Goal: Information Seeking & Learning: Learn about a topic

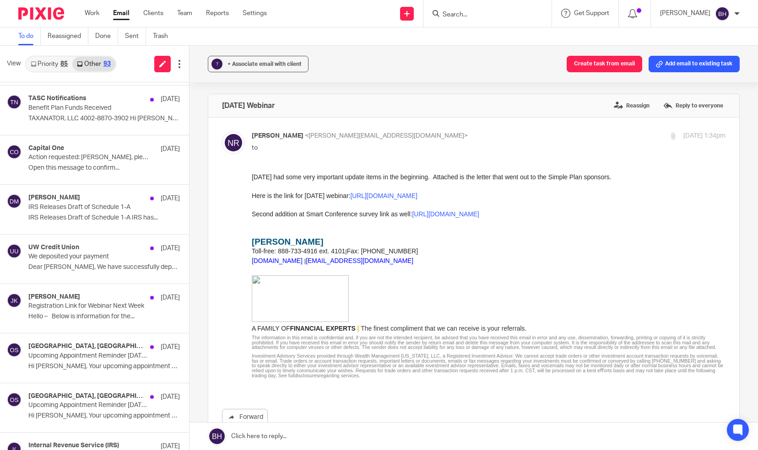
scroll to position [201, 0]
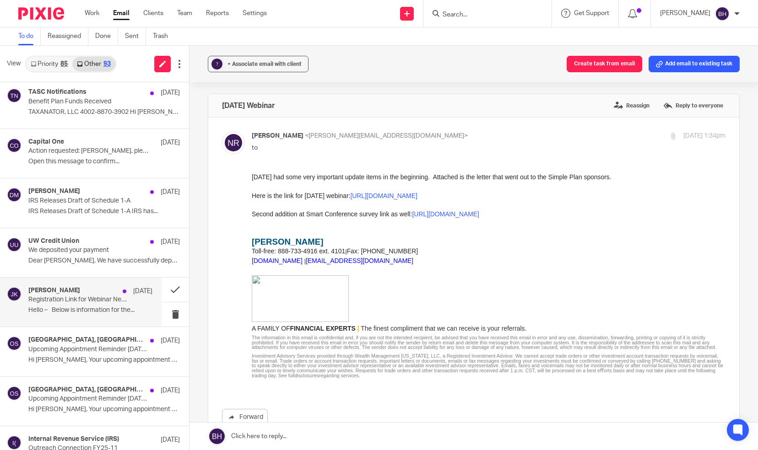
click at [43, 297] on p "Registration Link for Webinar Next Week" at bounding box center [77, 300] width 99 height 8
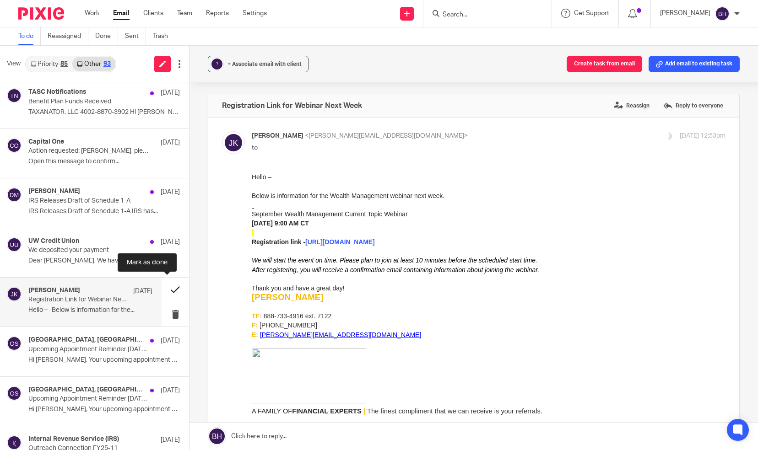
scroll to position [0, 0]
click at [167, 286] on button at bounding box center [175, 290] width 27 height 24
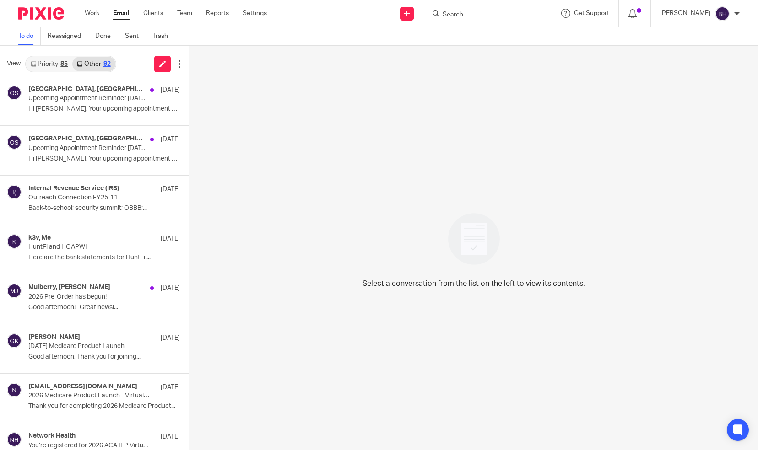
scroll to position [415, 0]
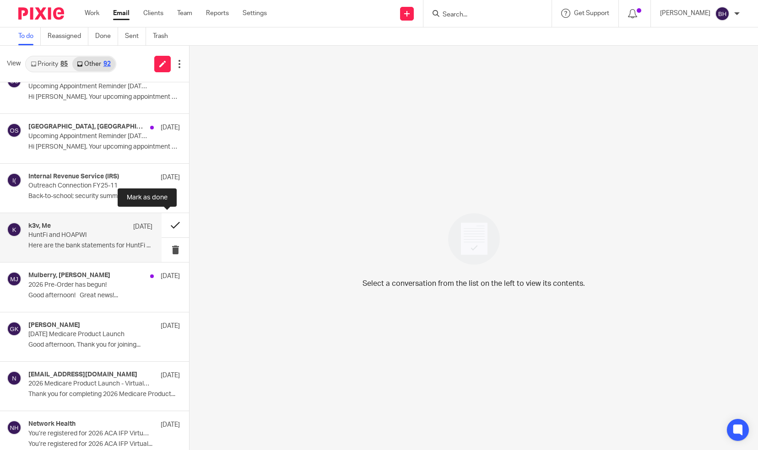
click at [166, 223] on button at bounding box center [175, 225] width 27 height 24
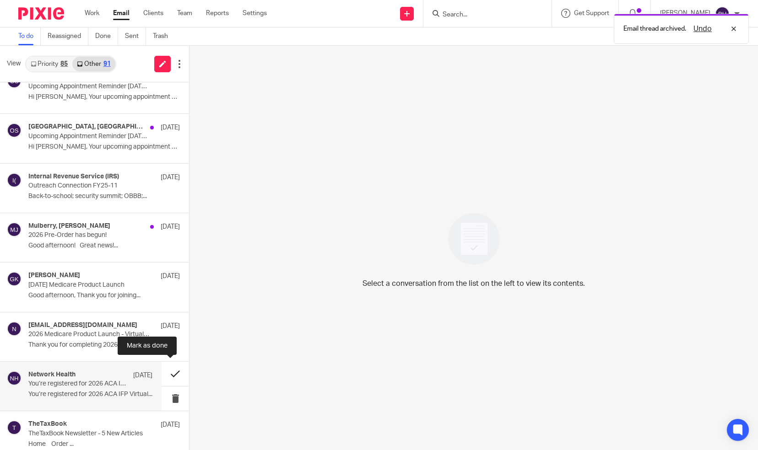
click at [166, 372] on button at bounding box center [175, 374] width 27 height 24
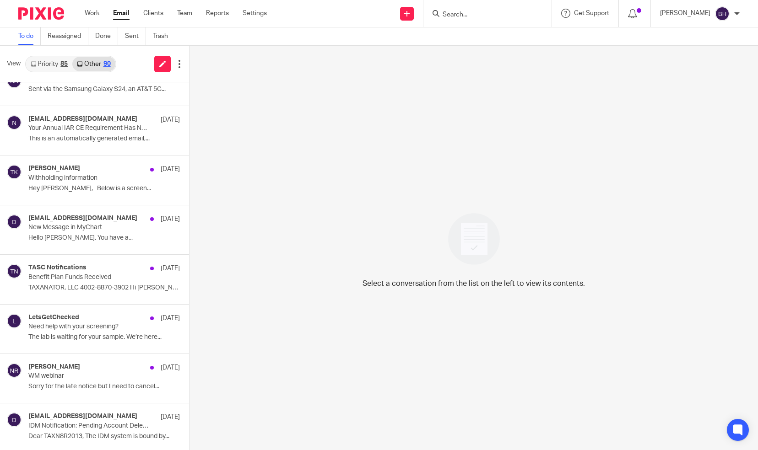
scroll to position [848, 0]
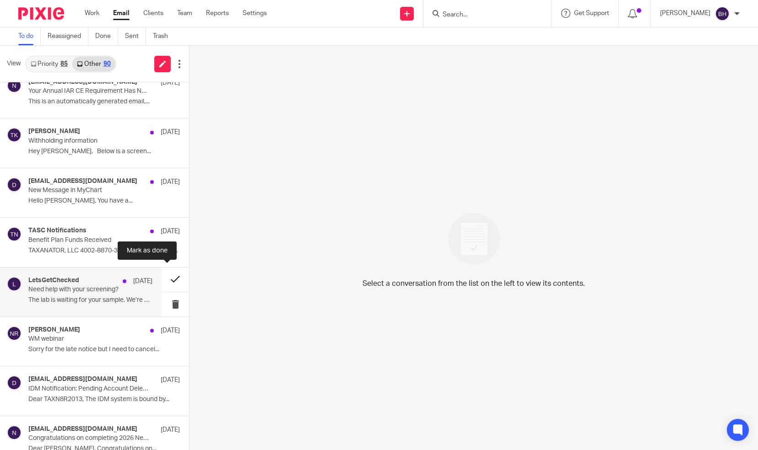
click at [166, 276] on button at bounding box center [175, 280] width 27 height 24
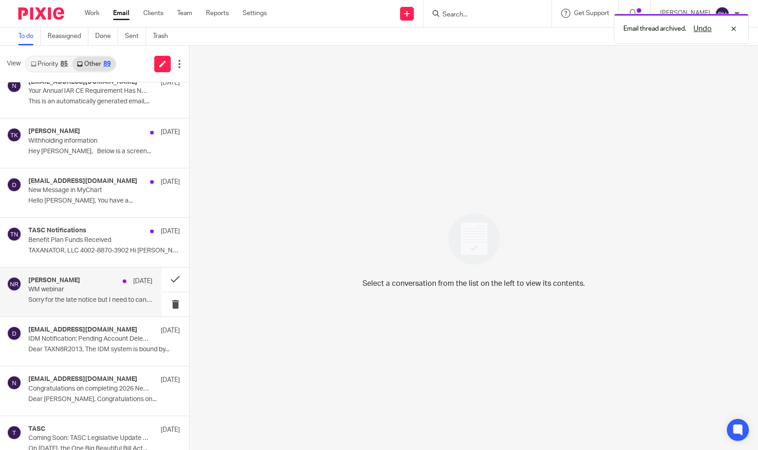
click at [104, 298] on p "Sorry for the late notice but I need to cancel..." at bounding box center [90, 300] width 124 height 8
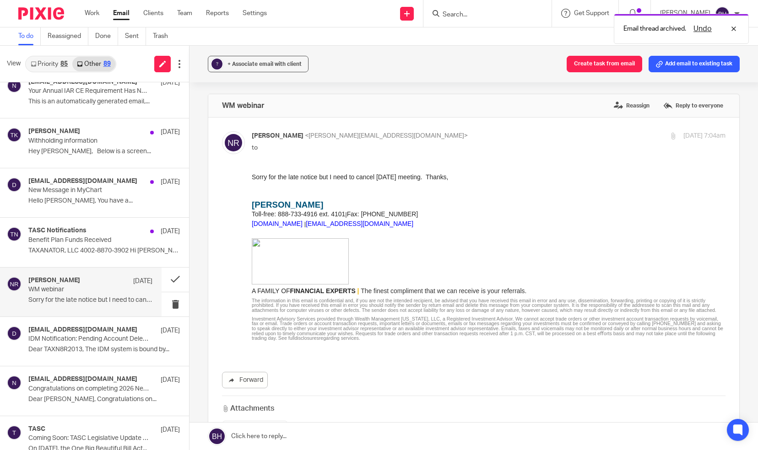
scroll to position [0, 0]
click at [288, 223] on span "[DOMAIN_NAME]" at bounding box center [277, 223] width 51 height 7
click at [166, 276] on button at bounding box center [175, 280] width 27 height 24
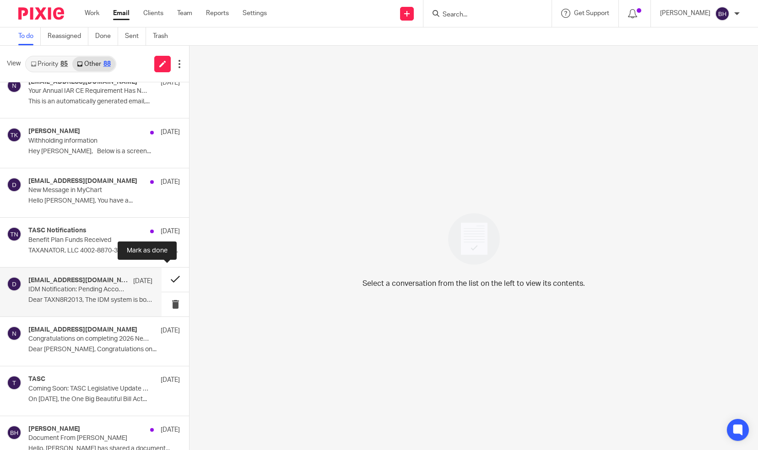
click at [169, 278] on button at bounding box center [175, 280] width 27 height 24
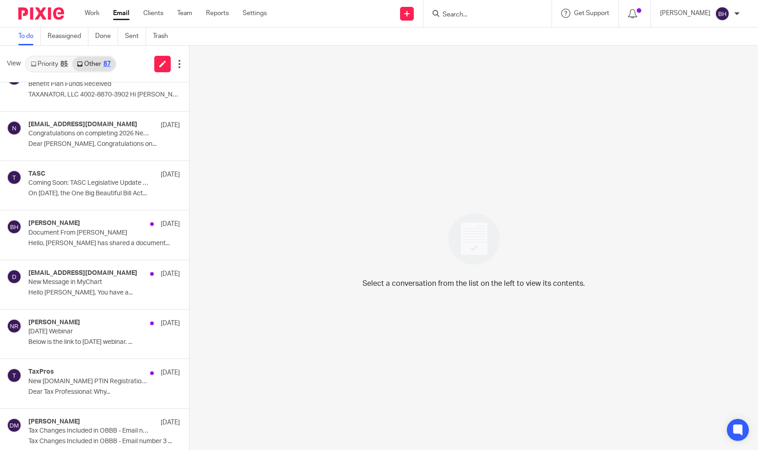
scroll to position [1008, 0]
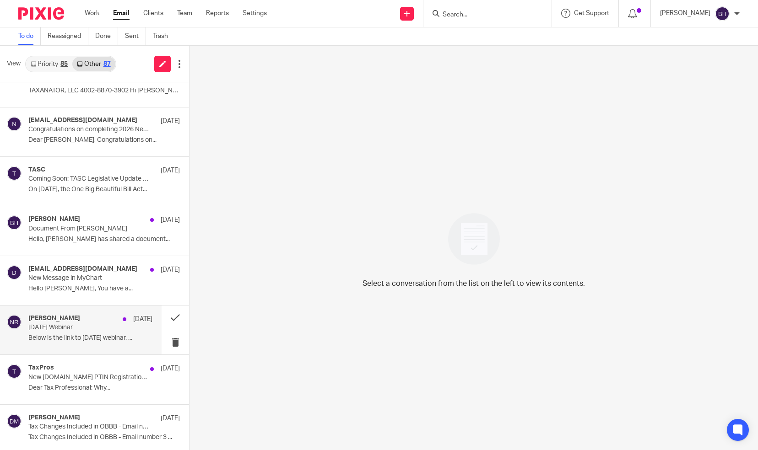
click at [122, 328] on div "[PERSON_NAME] [DATE] [DATE] Webinar Below is the link to [DATE] webinar. ..." at bounding box center [90, 330] width 124 height 31
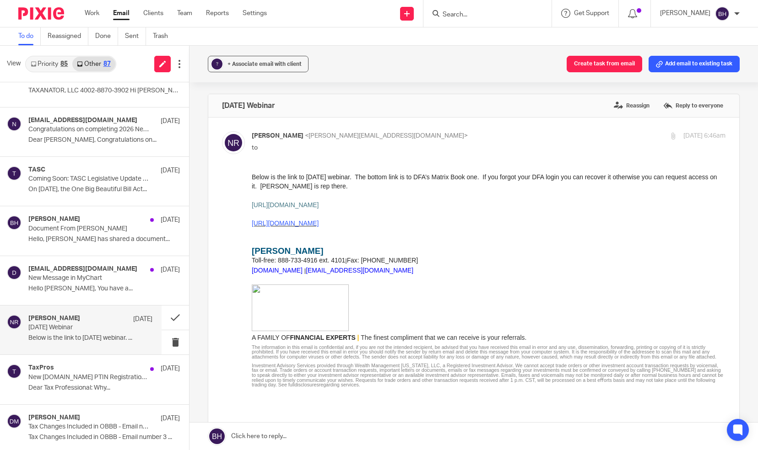
scroll to position [0, 0]
click at [274, 204] on span "[URL][DOMAIN_NAME]" at bounding box center [285, 204] width 67 height 7
